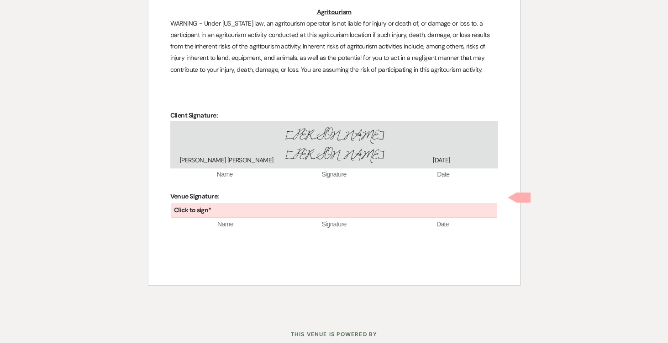
scroll to position [2570, 0]
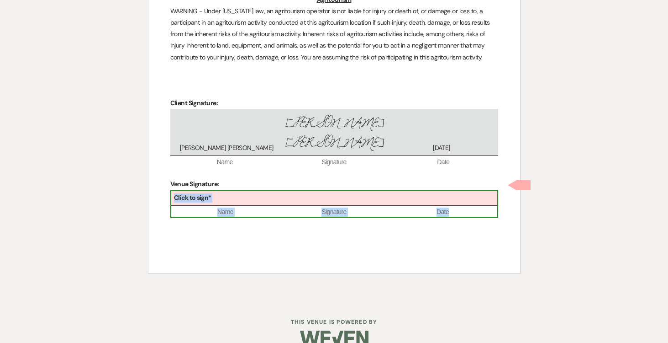
click at [283, 190] on div "Click to sign*" at bounding box center [334, 197] width 326 height 15
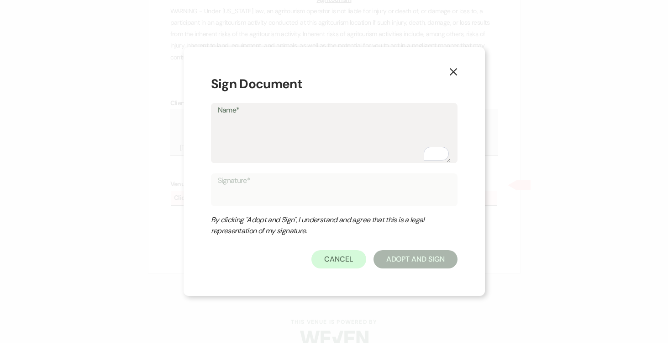
type textarea "J"
type input "J"
type textarea "Jo"
type input "Jo"
type textarea "[PERSON_NAME]"
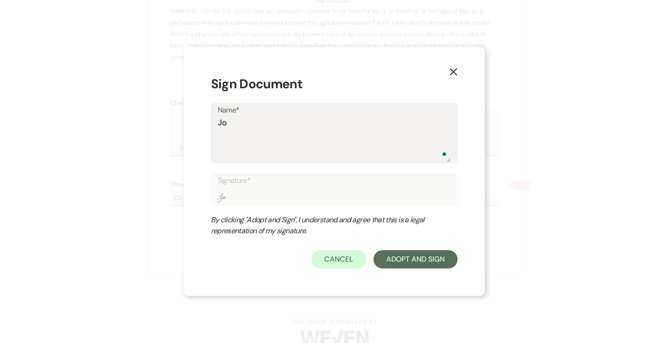
type input "[PERSON_NAME]"
type textarea "[PERSON_NAME]"
type input "[PERSON_NAME]"
type textarea "[PERSON_NAME]"
type input "[PERSON_NAME]"
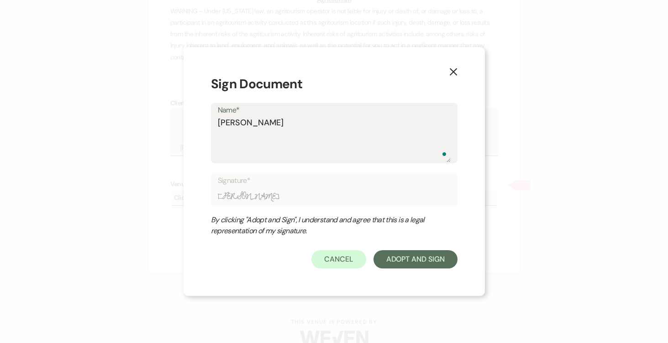
type textarea "[PERSON_NAME]"
type input "[PERSON_NAME]"
type textarea "[PERSON_NAME]"
type input "[PERSON_NAME]"
type textarea "[PERSON_NAME]"
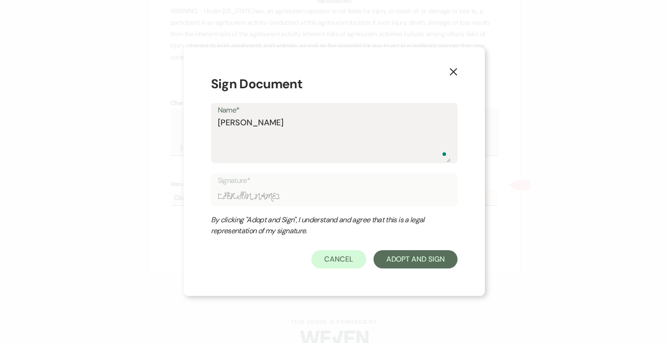
type input "[PERSON_NAME]"
type textarea "[PERSON_NAME]"
type input "[PERSON_NAME]"
type textarea "[PERSON_NAME]"
type input "[PERSON_NAME]"
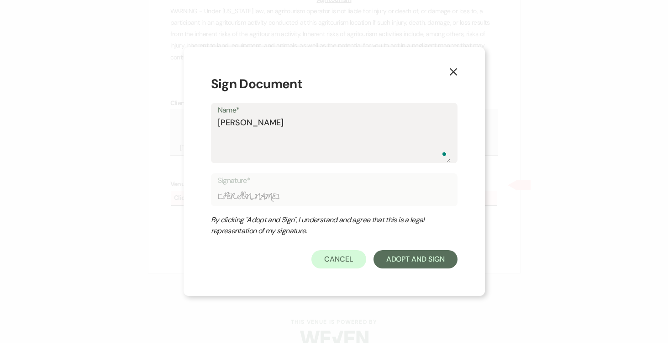
type textarea "[PERSON_NAME]"
type input "[PERSON_NAME]"
type textarea "[PERSON_NAME]"
type input "[PERSON_NAME]"
type textarea "[PERSON_NAME]"
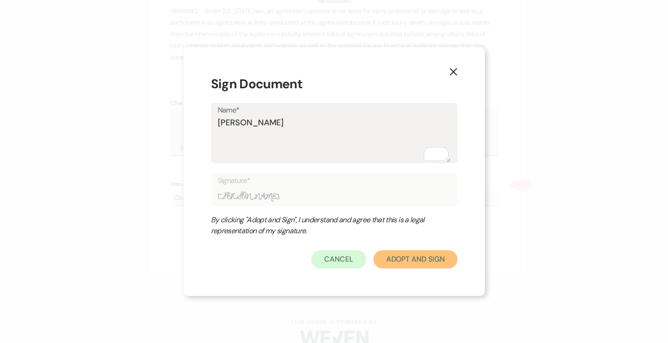
click at [434, 258] on button "Adopt And Sign" at bounding box center [416, 259] width 84 height 18
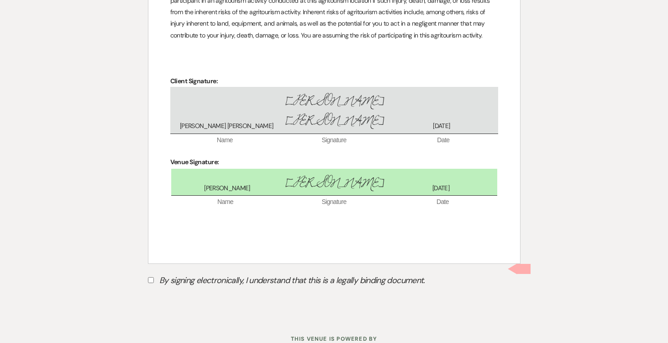
scroll to position [2617, 0]
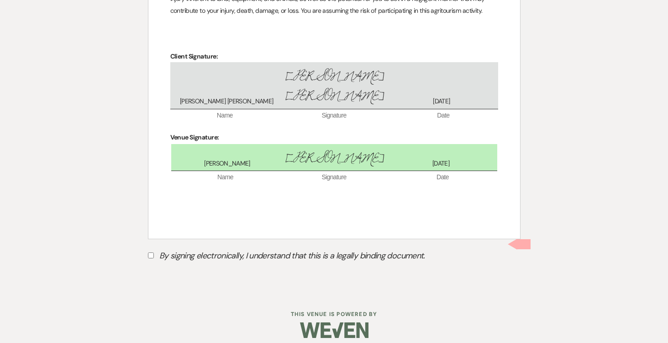
click at [152, 252] on input "By signing electronically, I understand that this is a legally binding document." at bounding box center [151, 255] width 6 height 6
checkbox input "true"
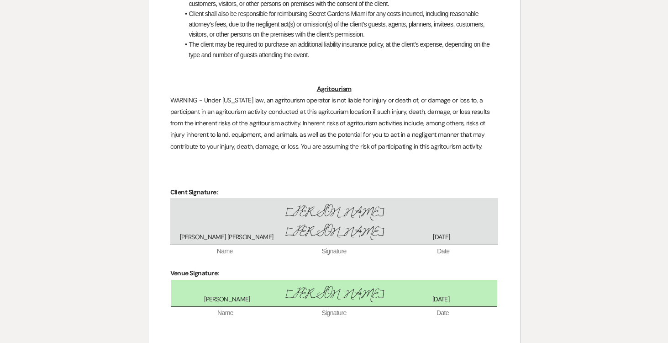
scroll to position [2638, 0]
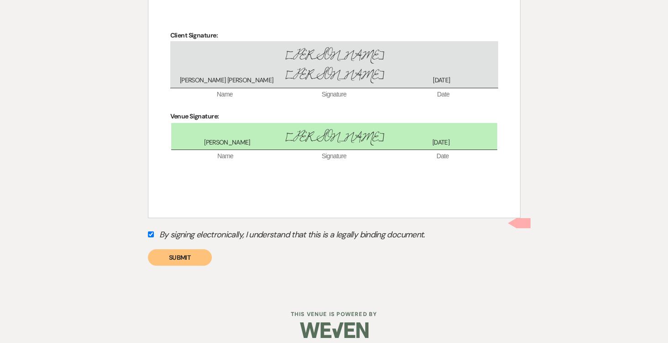
click at [183, 249] on button "Submit" at bounding box center [180, 257] width 64 height 16
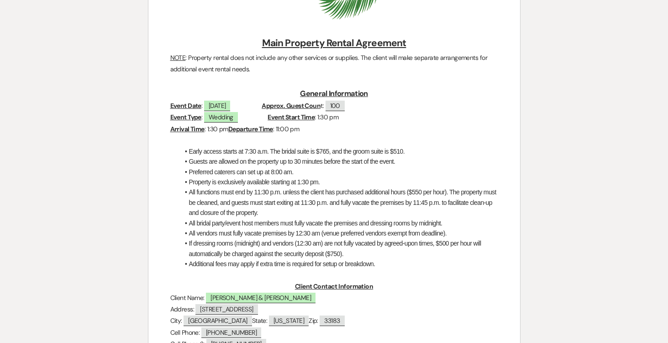
scroll to position [0, 0]
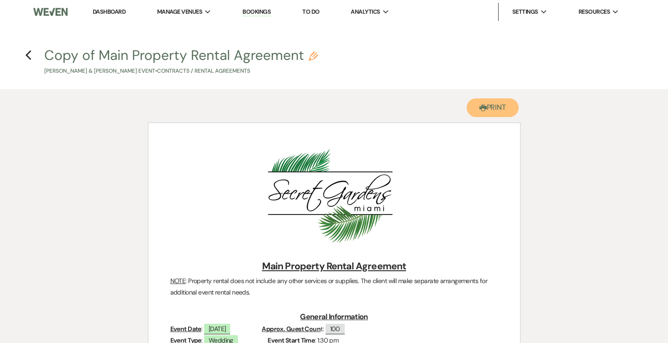
click at [495, 109] on button "Printer Print" at bounding box center [493, 107] width 53 height 19
click at [24, 56] on h4 "Previous Copy of Main Property Rental Agreement Pencil [PERSON_NAME] & [PERSON_…" at bounding box center [334, 61] width 658 height 30
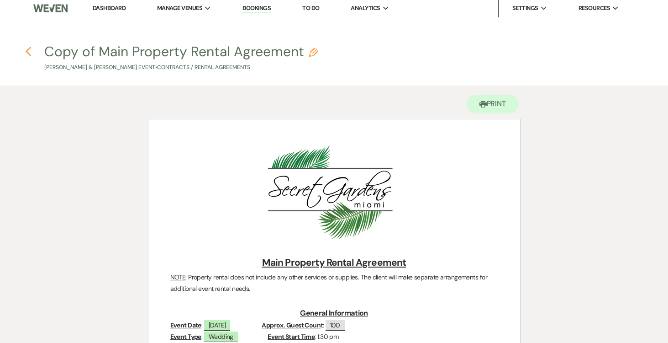
scroll to position [5, 0]
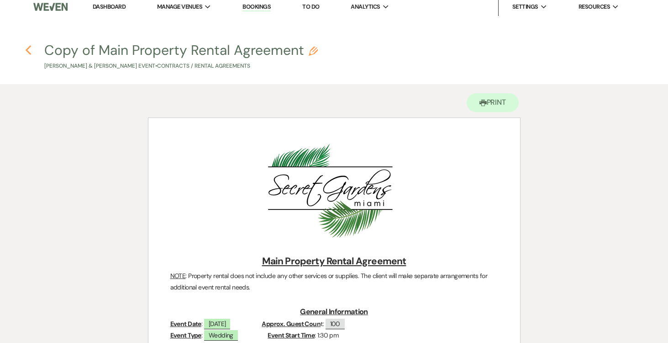
click at [31, 47] on icon "Previous" at bounding box center [28, 50] width 7 height 11
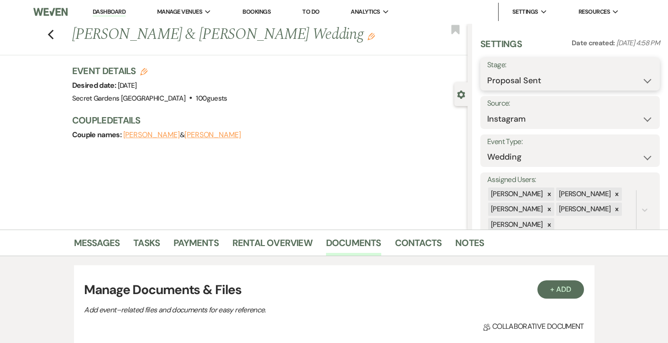
click at [648, 78] on select "Inquiry Follow Up Tour Requested Tour Confirmed Toured Proposal Sent Booked Lost" at bounding box center [570, 81] width 166 height 18
select select "7"
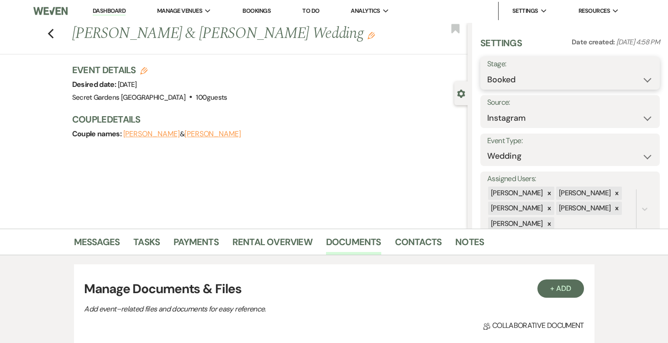
click at [487, 71] on select "Inquiry Follow Up Tour Requested Tour Confirmed Toured Proposal Sent Booked Lost" at bounding box center [570, 80] width 166 height 18
click at [645, 74] on button "Save" at bounding box center [641, 73] width 37 height 18
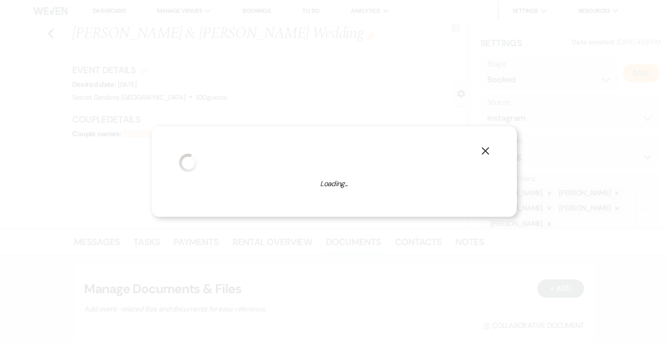
select select "1"
select select "834"
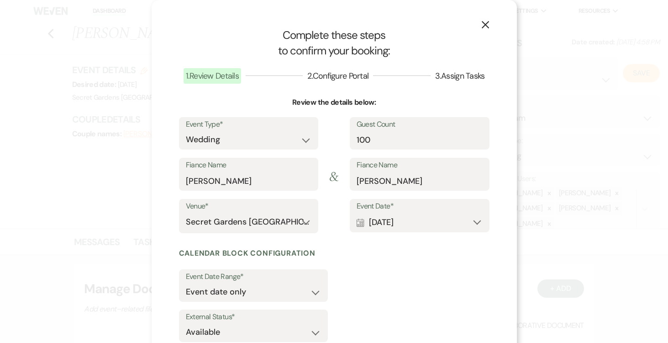
scroll to position [60, 0]
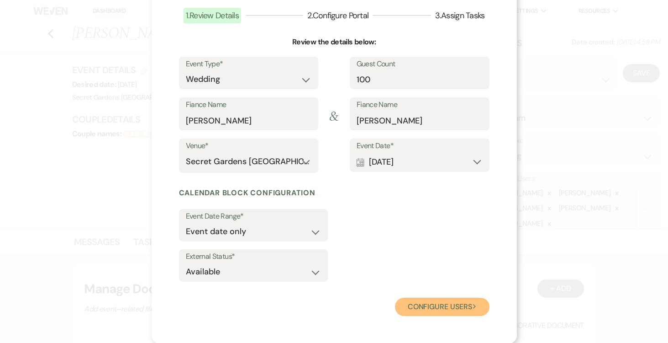
click at [436, 301] on button "Configure users Next" at bounding box center [442, 306] width 95 height 18
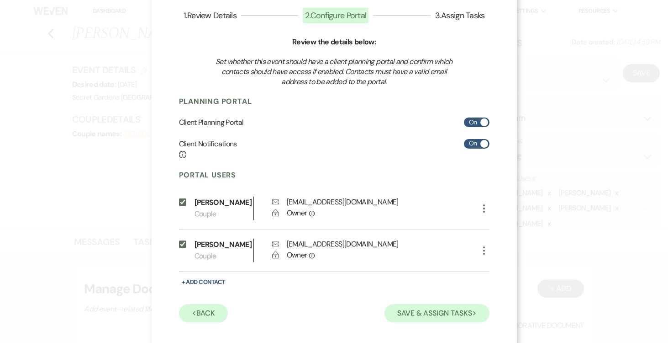
scroll to position [91, 0]
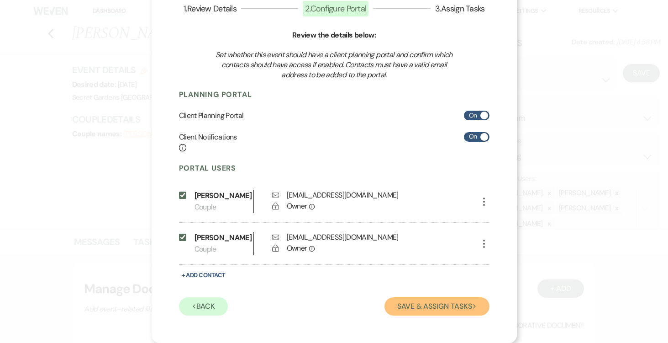
click at [436, 301] on button "Save & Assign Tasks Next" at bounding box center [437, 306] width 105 height 18
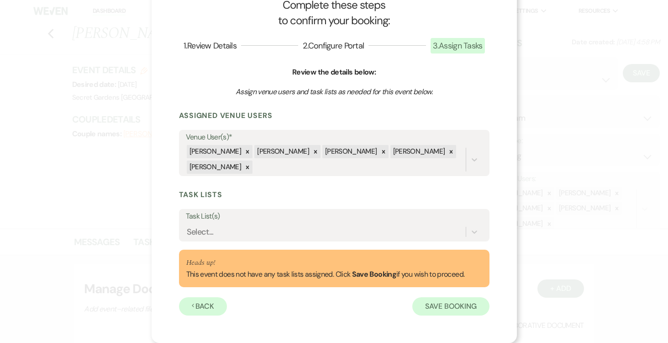
scroll to position [30, 0]
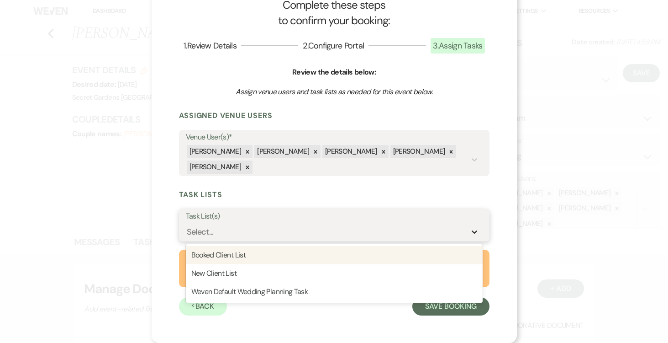
click at [470, 232] on icon at bounding box center [474, 231] width 9 height 9
click at [426, 252] on div "Booked Client List" at bounding box center [334, 255] width 297 height 18
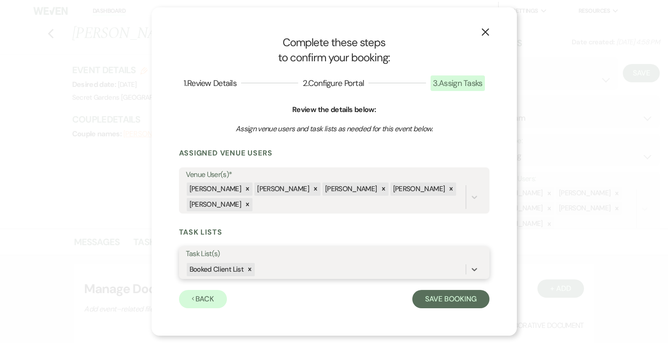
scroll to position [0, 0]
click at [445, 296] on button "Save Booking" at bounding box center [450, 299] width 77 height 18
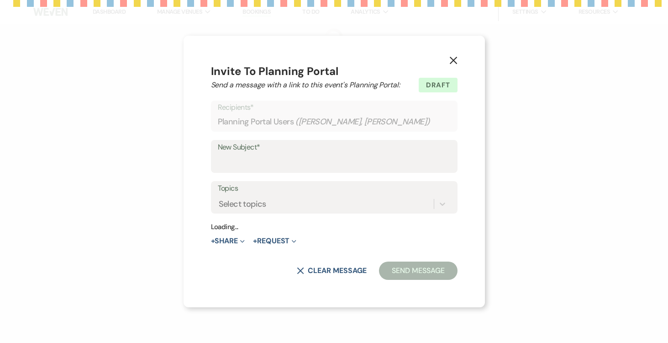
select select "14"
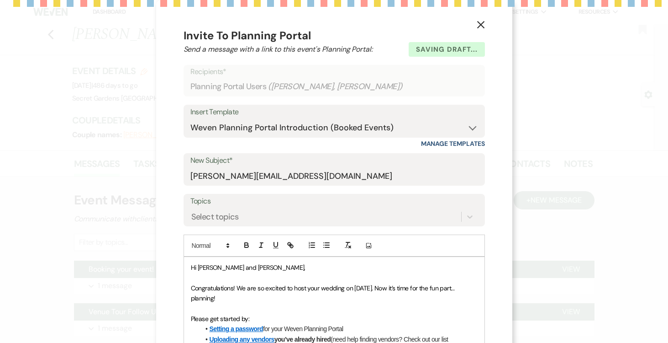
scroll to position [296, 0]
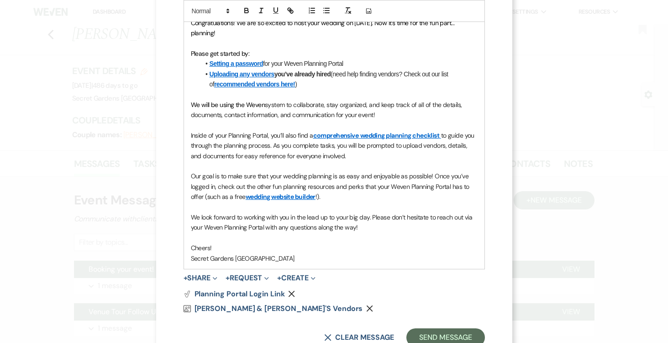
click at [450, 305] on form "Saving draft... Recipients* Planning Portal Users ( Samantha Melero, Michael Fe…" at bounding box center [334, 73] width 301 height 546
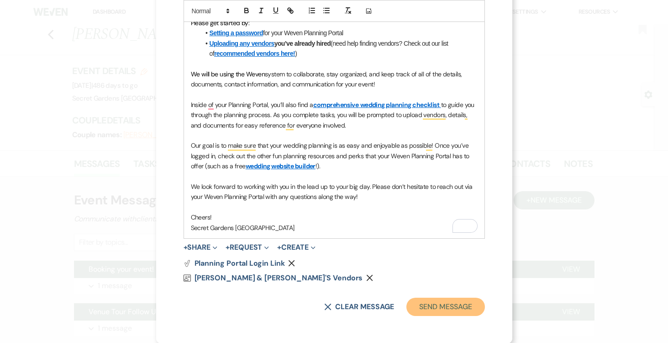
click at [449, 308] on button "Send Message" at bounding box center [445, 306] width 78 height 18
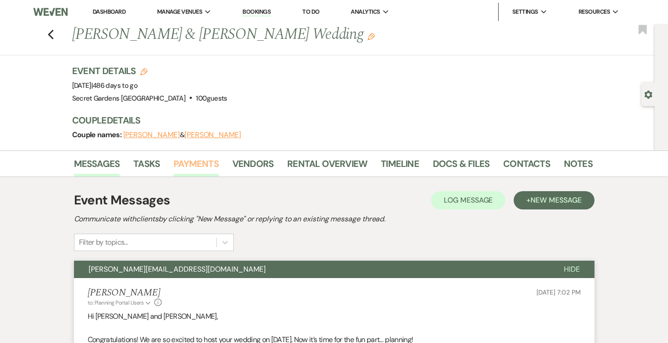
click at [206, 160] on link "Payments" at bounding box center [196, 166] width 45 height 20
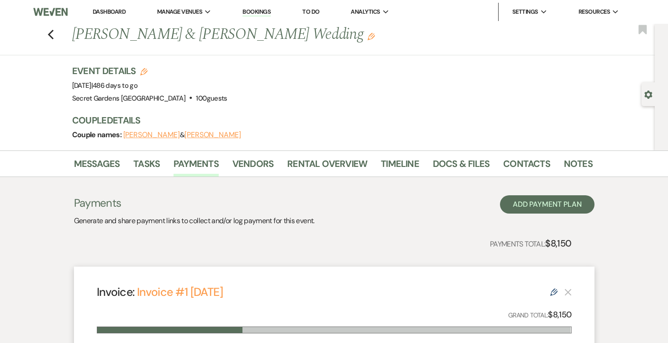
click at [644, 92] on div "Gear Settings" at bounding box center [650, 94] width 17 height 24
click at [647, 93] on use "button" at bounding box center [648, 94] width 8 height 8
select select "7"
